Goal: Task Accomplishment & Management: Manage account settings

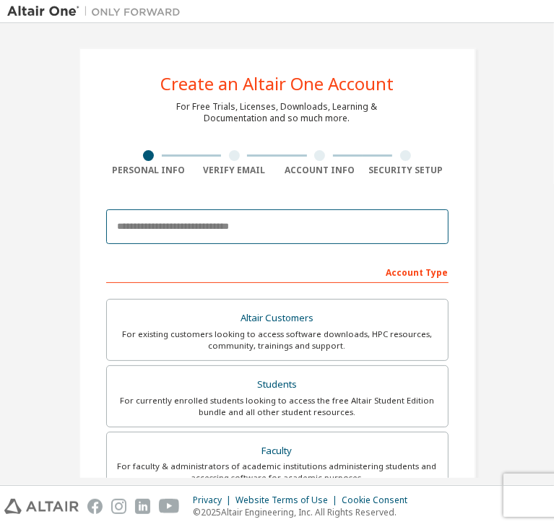
click at [186, 236] on input "email" at bounding box center [277, 226] width 342 height 35
type input "**********"
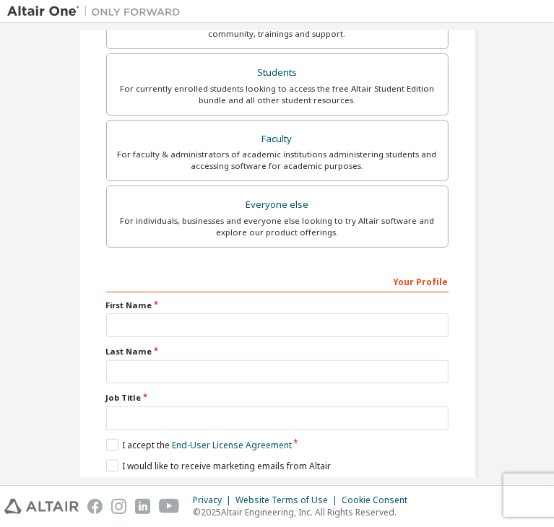
scroll to position [314, 0]
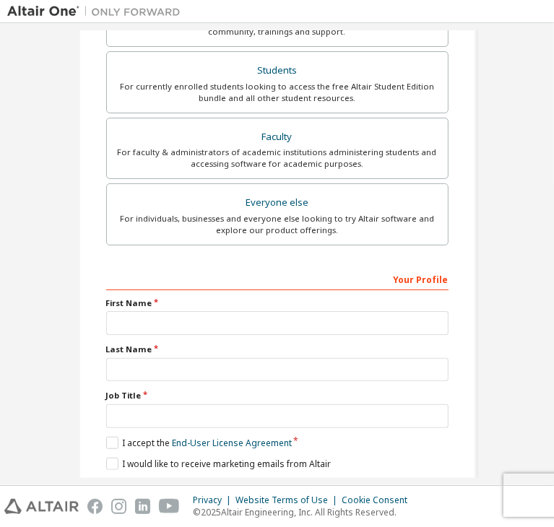
click at [126, 308] on div "First Name" at bounding box center [277, 317] width 351 height 38
click at [127, 321] on input "text" at bounding box center [277, 323] width 342 height 24
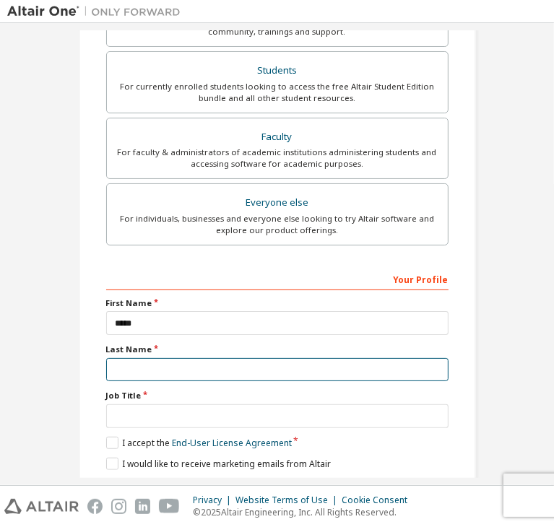
click at [311, 358] on input "text" at bounding box center [277, 370] width 342 height 24
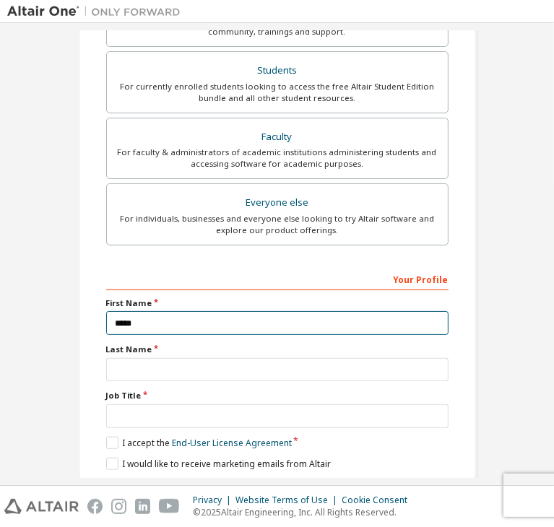
click at [199, 325] on input "****" at bounding box center [277, 323] width 342 height 24
type input "*"
type input "****"
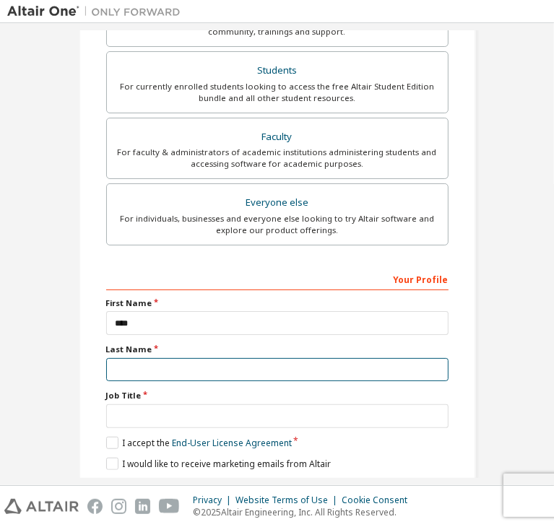
click at [334, 358] on input "text" at bounding box center [277, 370] width 342 height 24
type input "*"
type input "******"
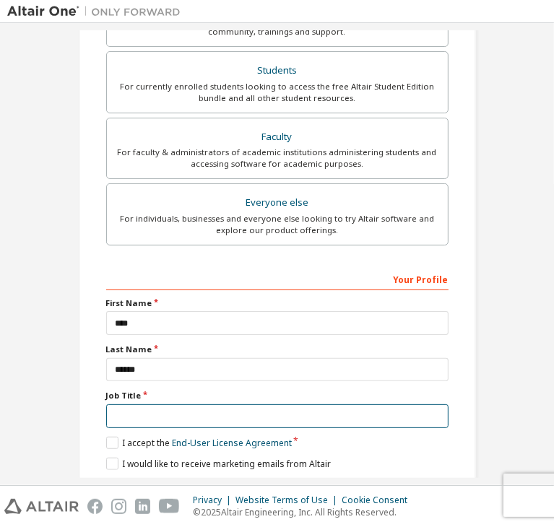
click at [114, 404] on input "text" at bounding box center [277, 416] width 342 height 24
type input "*******"
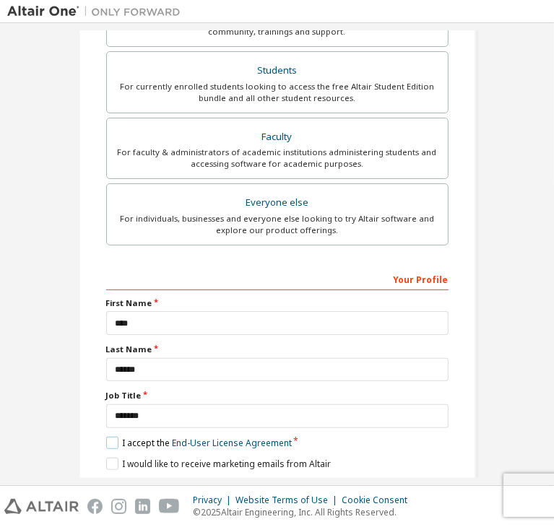
click at [111, 437] on label "I accept the End-User License Agreement" at bounding box center [199, 443] width 186 height 12
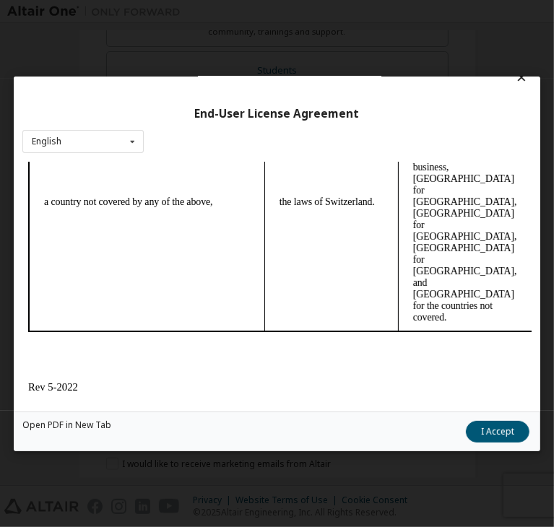
scroll to position [22, 0]
click at [466, 437] on button "I Accept" at bounding box center [498, 432] width 64 height 22
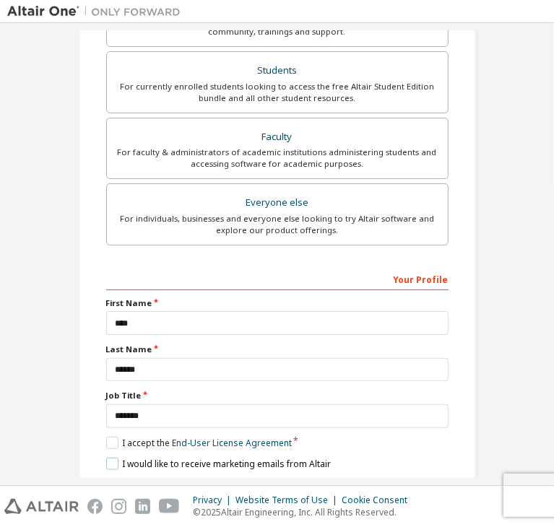
click at [115, 458] on label "I would like to receive marketing emails from Altair" at bounding box center [218, 464] width 225 height 12
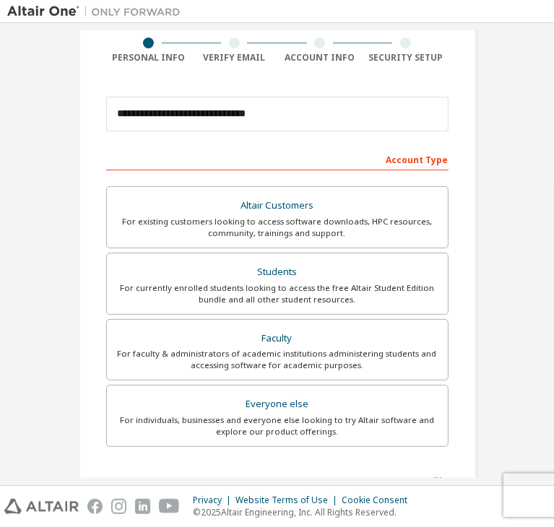
scroll to position [111, 0]
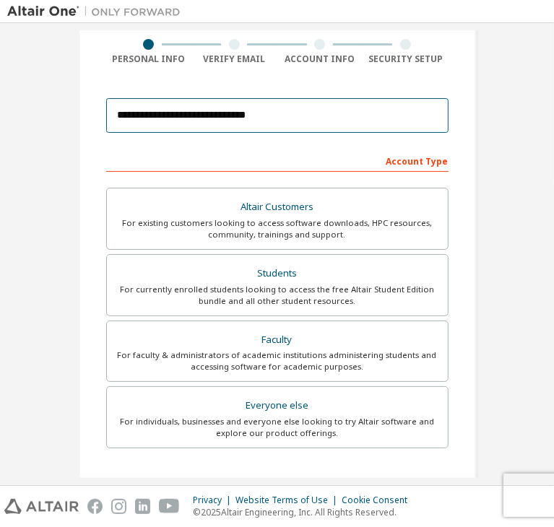
click at [267, 119] on input "**********" at bounding box center [277, 115] width 342 height 35
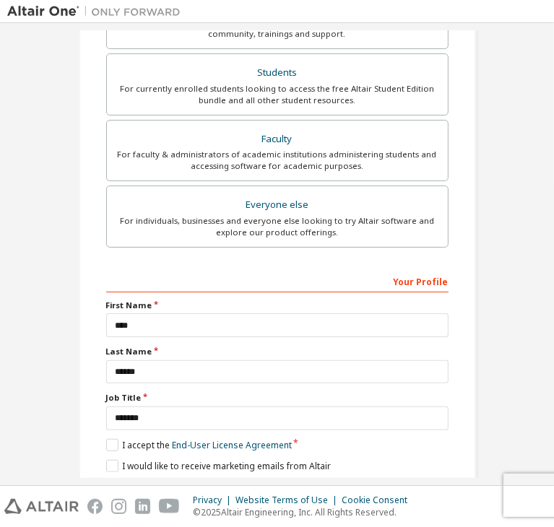
scroll to position [314, 0]
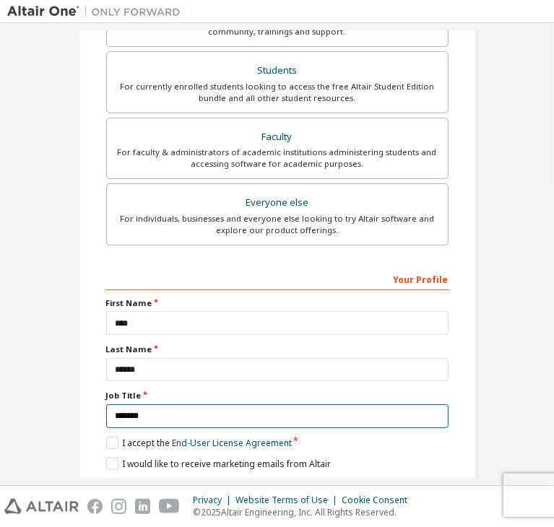
click at [158, 404] on input "*******" at bounding box center [277, 416] width 342 height 24
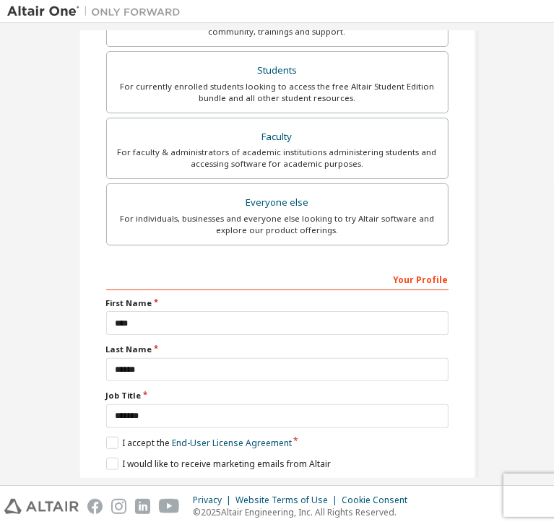
click at [265, 479] on div "Next" at bounding box center [277, 490] width 342 height 22
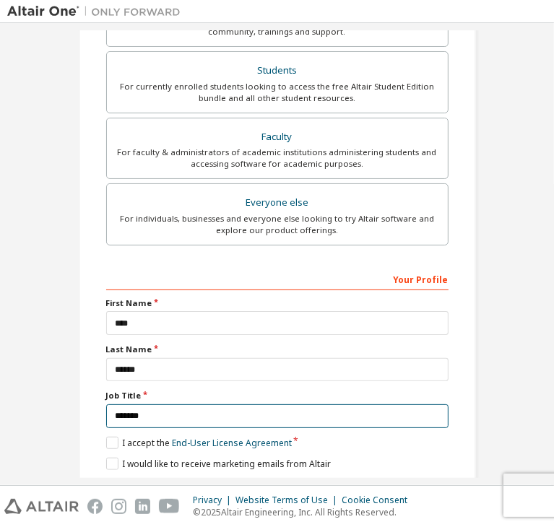
click at [444, 404] on input "*******" at bounding box center [277, 416] width 342 height 24
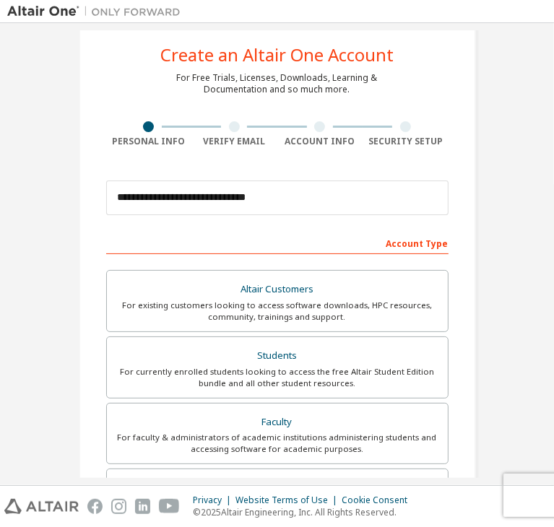
scroll to position [28, 0]
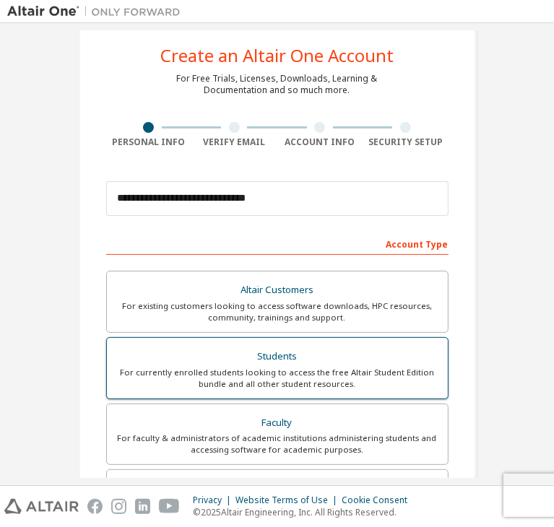
click at [140, 342] on label "Students For currently enrolled students looking to access the free Altair Stud…" at bounding box center [277, 368] width 342 height 62
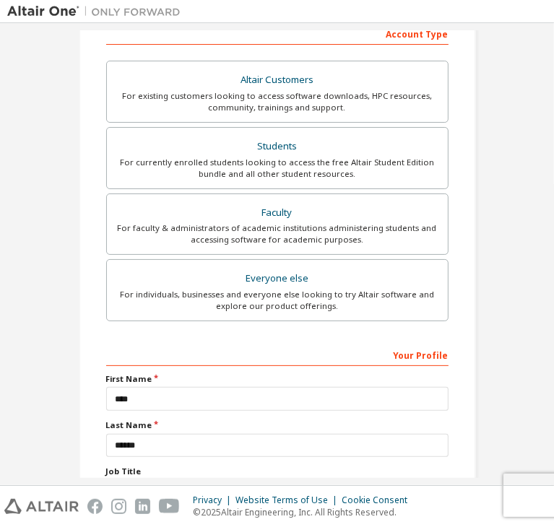
scroll to position [314, 0]
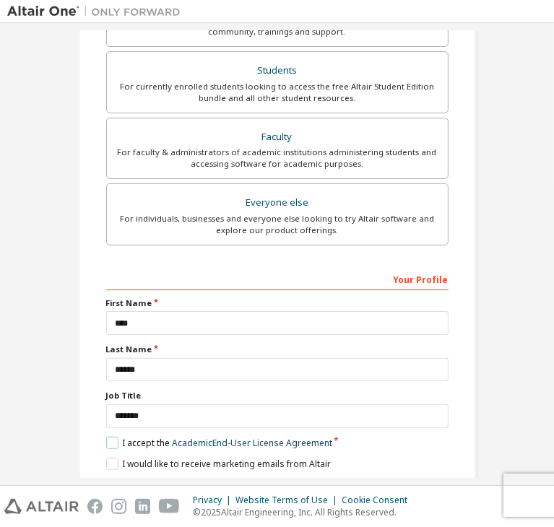
click at [113, 437] on label "I accept the Academic End-User License Agreement" at bounding box center [219, 443] width 226 height 12
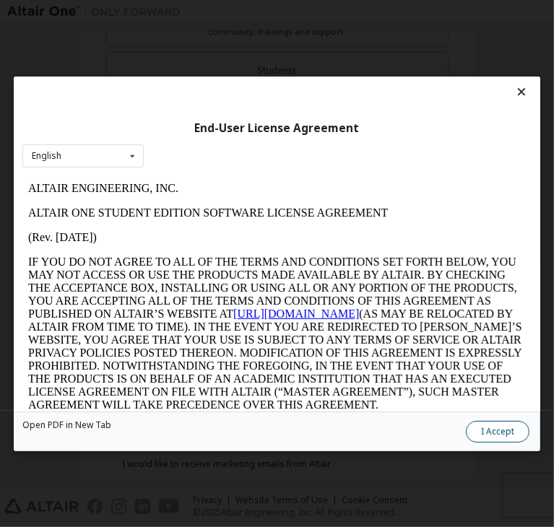
click at [466, 430] on button "I Accept" at bounding box center [498, 432] width 64 height 22
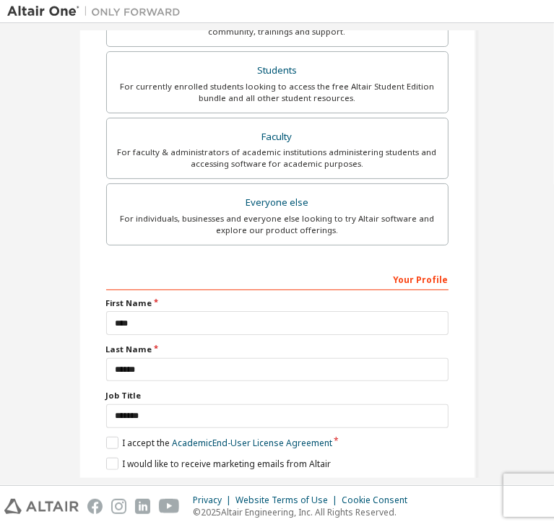
click at [277, 479] on button "Next" at bounding box center [276, 490] width 76 height 22
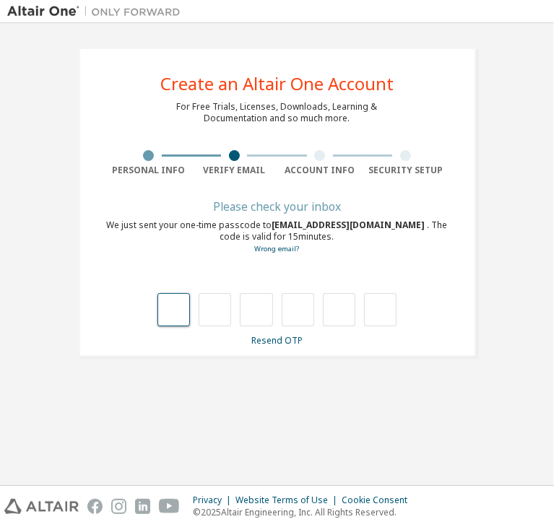
click at [182, 302] on input "text" at bounding box center [173, 309] width 33 height 33
type input "*"
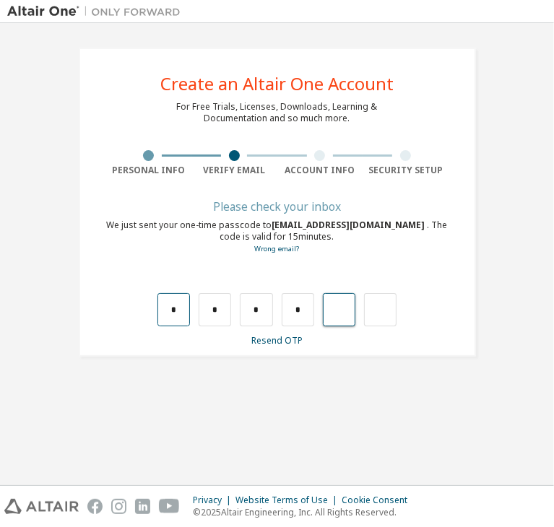
type input "*"
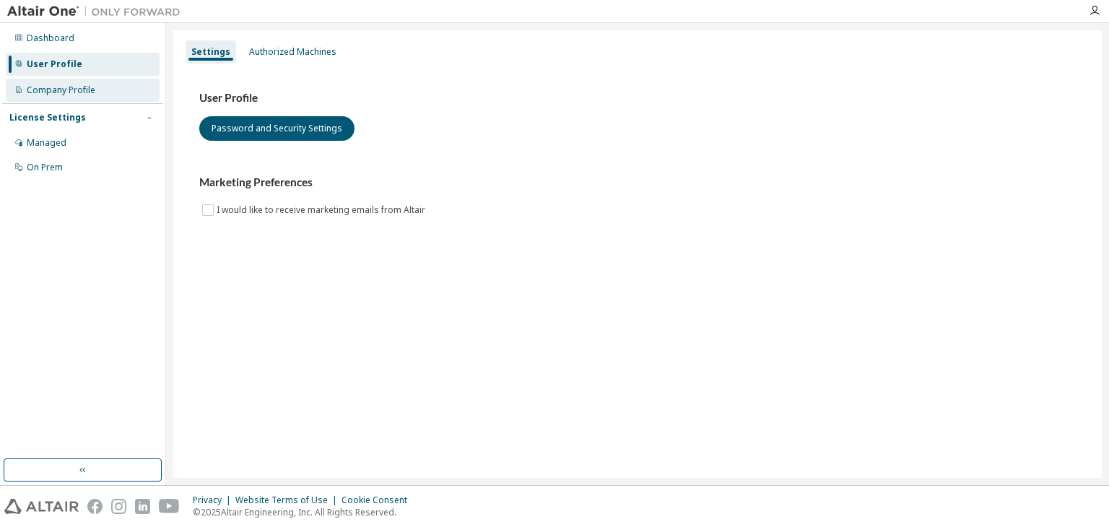
click at [59, 89] on div "Company Profile" at bounding box center [61, 91] width 69 height 12
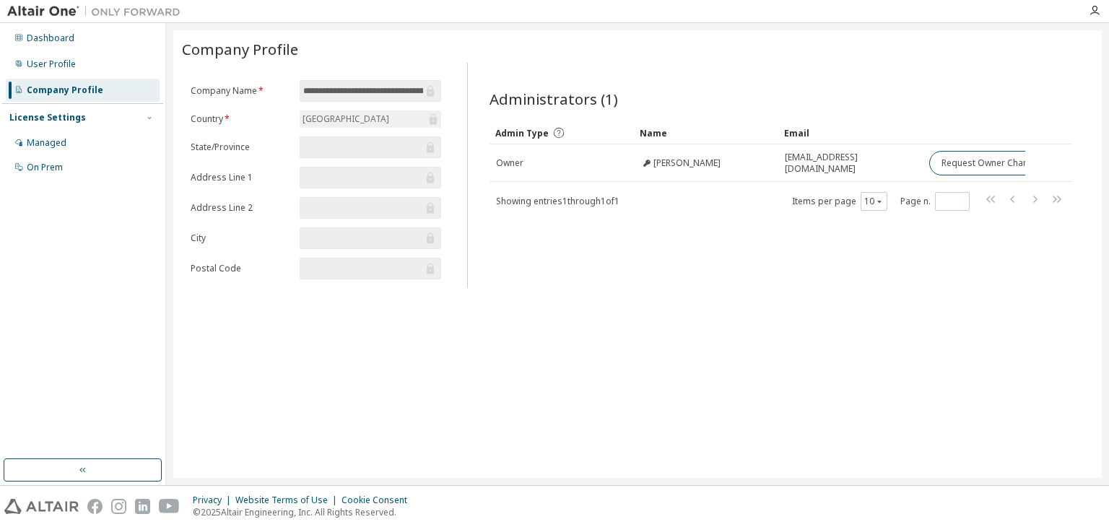
click at [324, 148] on input "text" at bounding box center [363, 147] width 120 height 14
click at [316, 173] on input "text" at bounding box center [363, 177] width 120 height 14
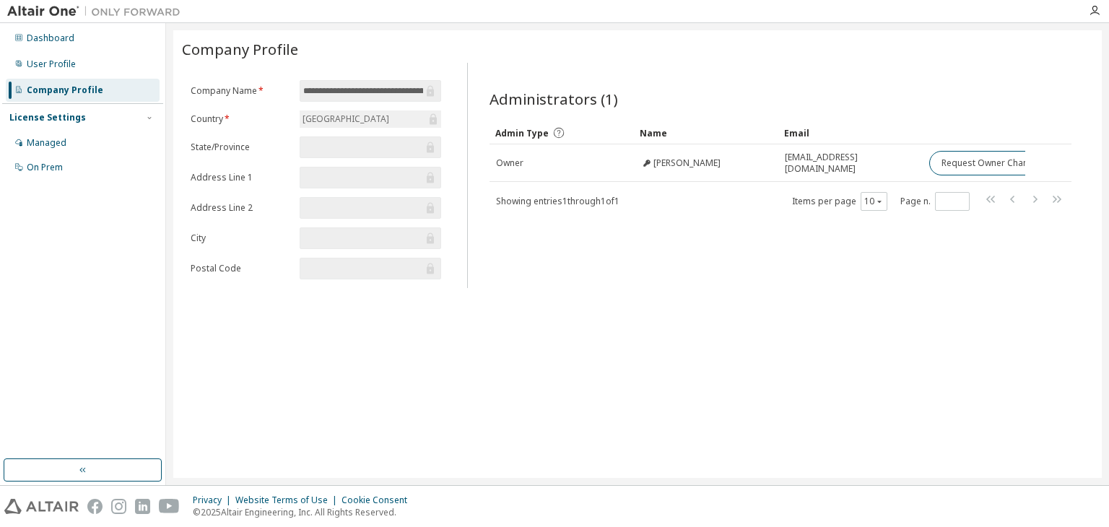
click at [324, 181] on input "text" at bounding box center [363, 177] width 120 height 14
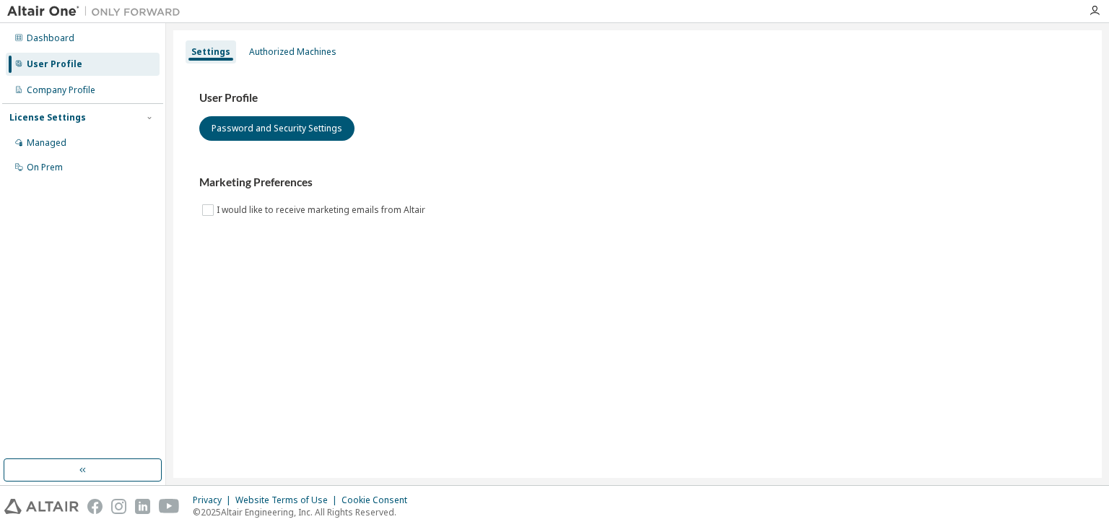
click at [641, 163] on div "User Profile Password and Security Settings Marketing Preferences I would like …" at bounding box center [637, 155] width 877 height 128
click at [55, 98] on div "Company Profile" at bounding box center [83, 90] width 154 height 23
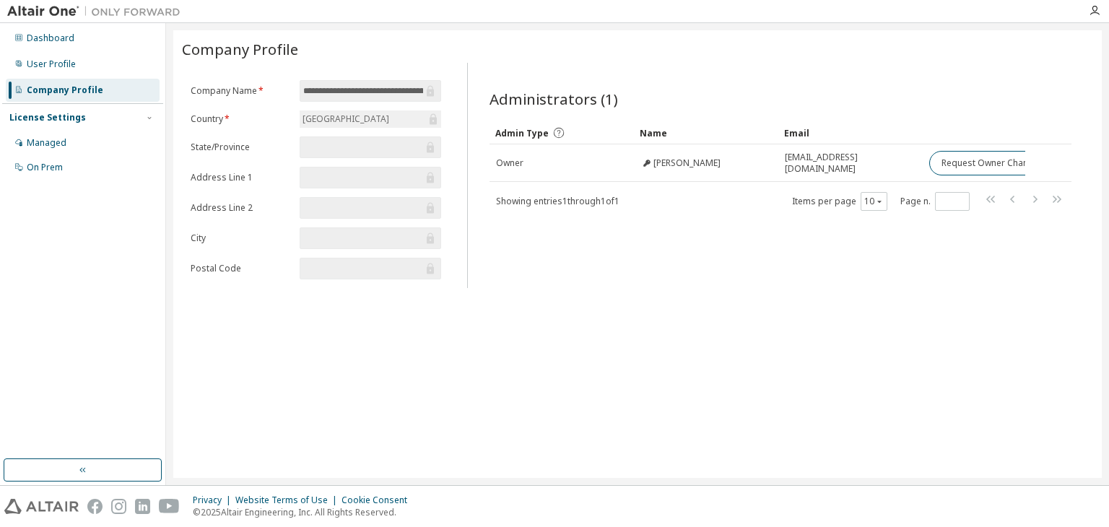
click at [43, 6] on img at bounding box center [97, 11] width 181 height 14
click at [113, 11] on img at bounding box center [97, 11] width 181 height 14
click at [38, 37] on div "Dashboard" at bounding box center [51, 39] width 48 height 12
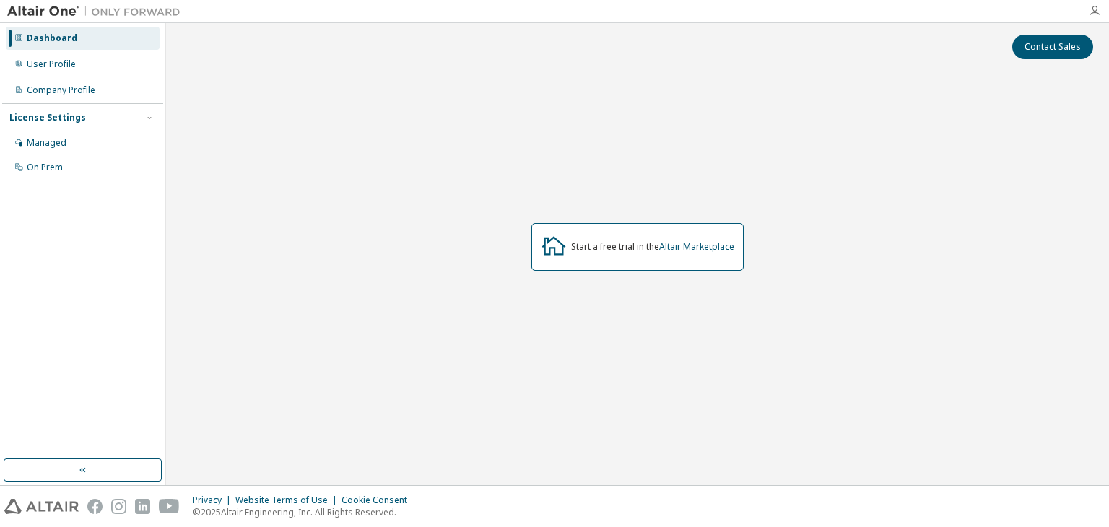
click at [1098, 9] on icon "button" at bounding box center [1095, 11] width 12 height 12
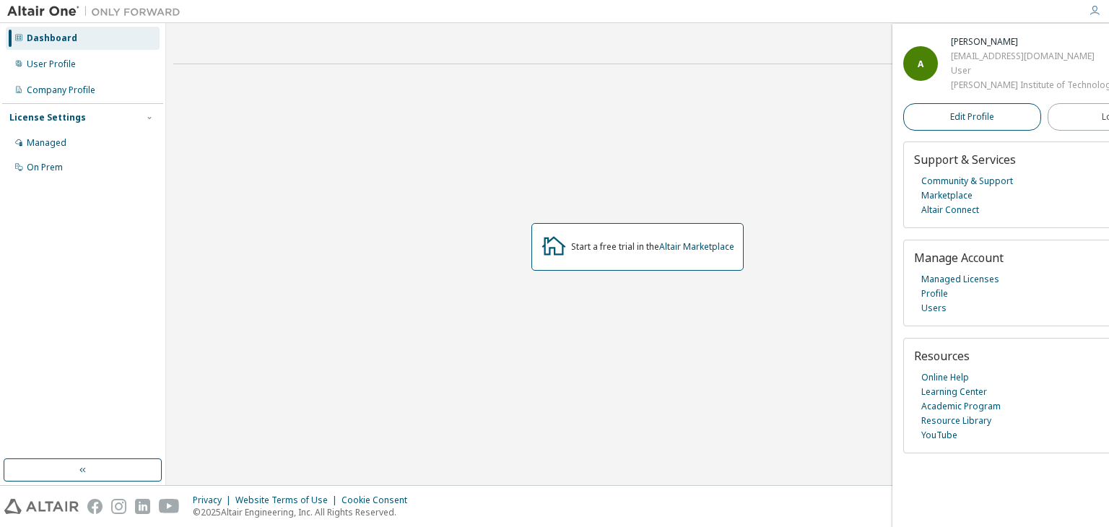
click at [970, 118] on span "Edit Profile" at bounding box center [973, 117] width 44 height 12
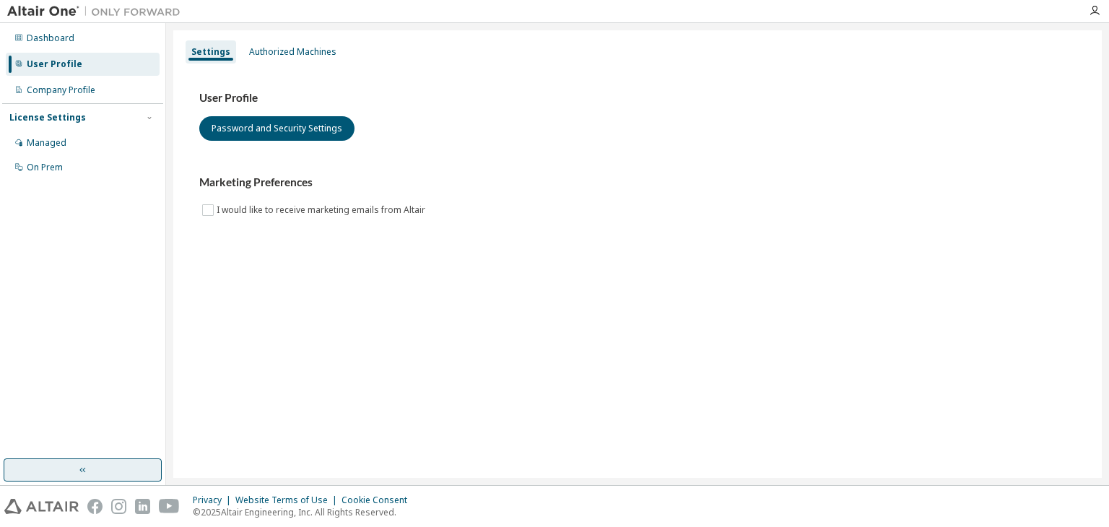
click at [83, 465] on icon "button" at bounding box center [83, 470] width 12 height 12
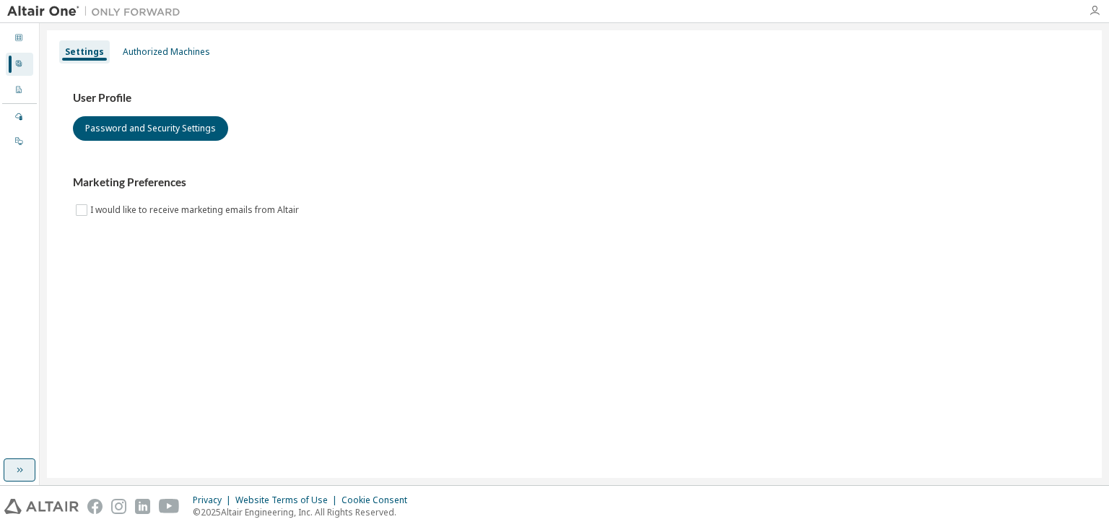
click at [1096, 5] on icon "button" at bounding box center [1095, 11] width 12 height 12
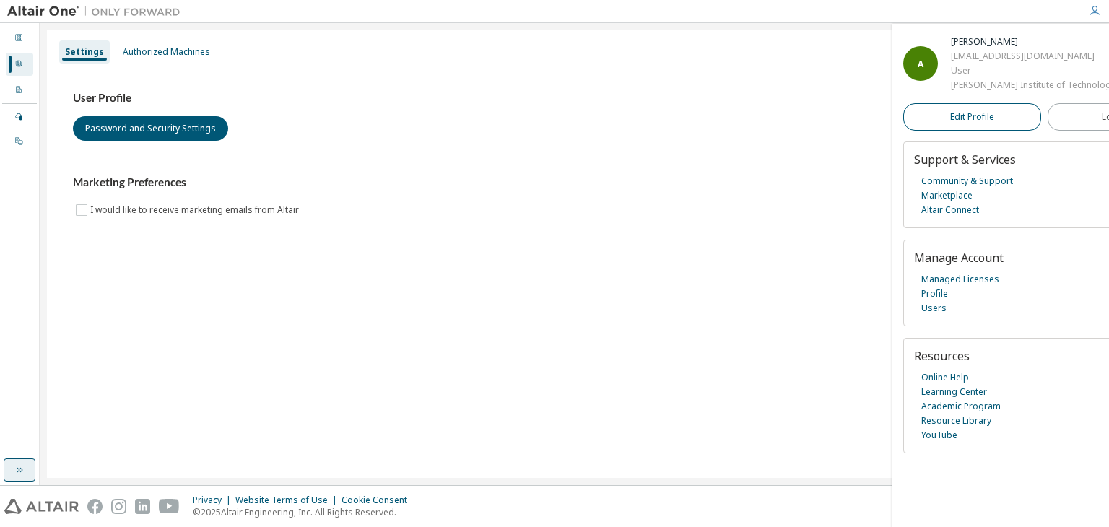
click at [940, 112] on link "Edit Profile" at bounding box center [973, 116] width 138 height 27
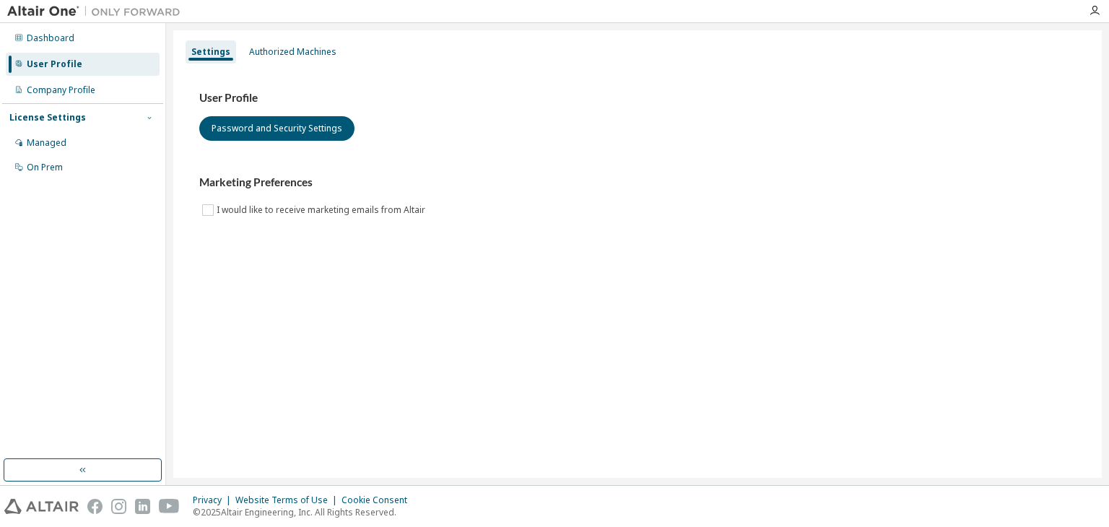
click at [147, 116] on icon "button" at bounding box center [149, 117] width 9 height 9
click at [113, 81] on div "Company Profile" at bounding box center [83, 90] width 154 height 23
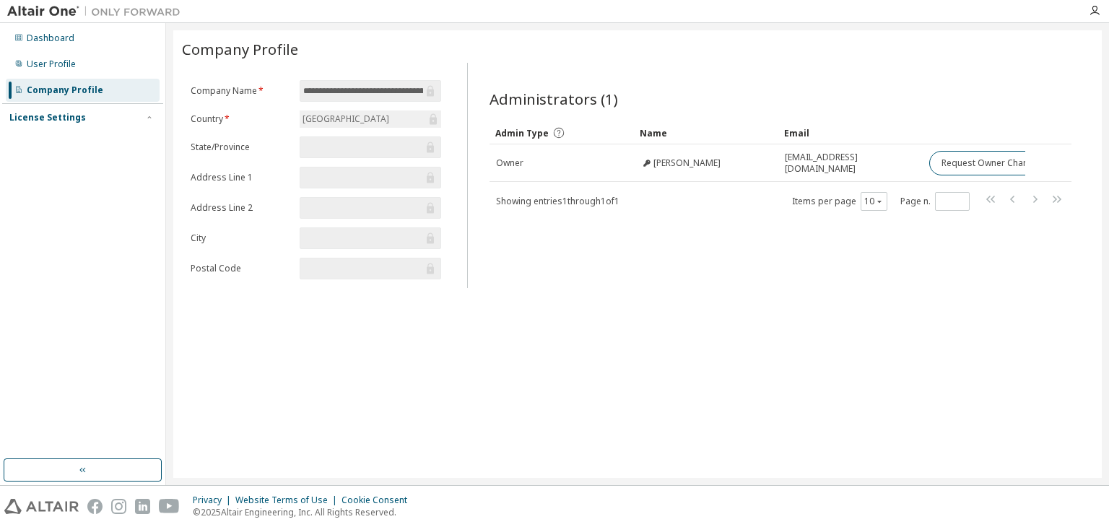
click at [357, 141] on input "text" at bounding box center [363, 147] width 120 height 14
click at [1090, 17] on div at bounding box center [1095, 11] width 29 height 22
click at [1098, 14] on icon "button" at bounding box center [1095, 11] width 12 height 12
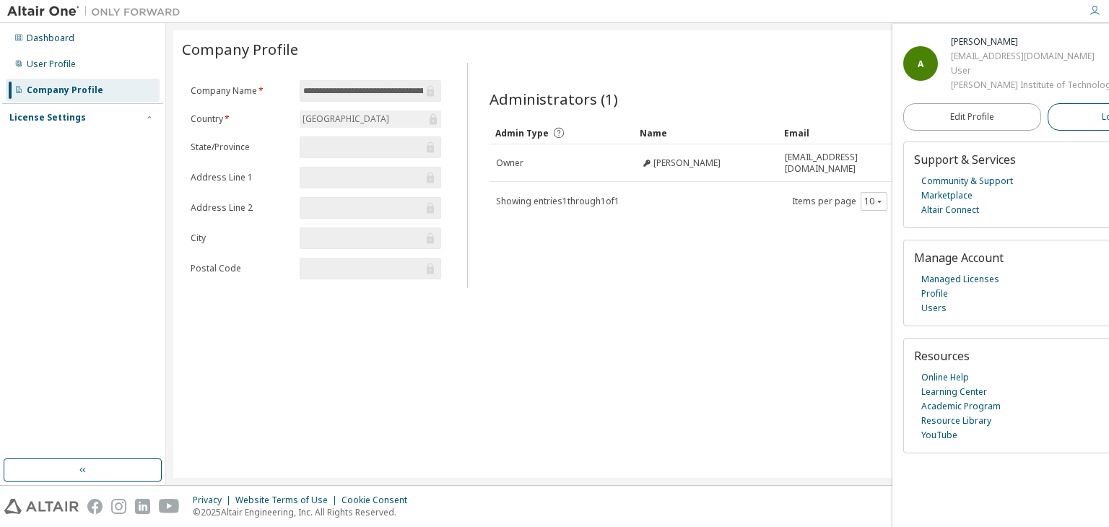
click at [1102, 116] on span "Logout" at bounding box center [1117, 117] width 30 height 14
